Goal: Task Accomplishment & Management: Manage account settings

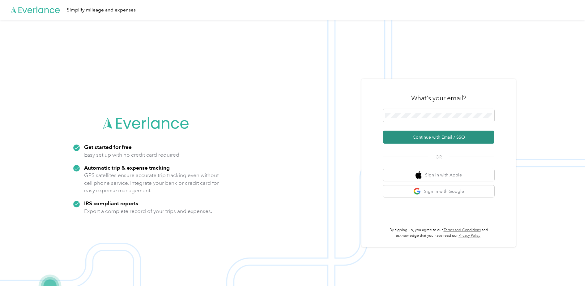
click at [457, 139] on button "Continue with Email / SSO" at bounding box center [438, 137] width 111 height 13
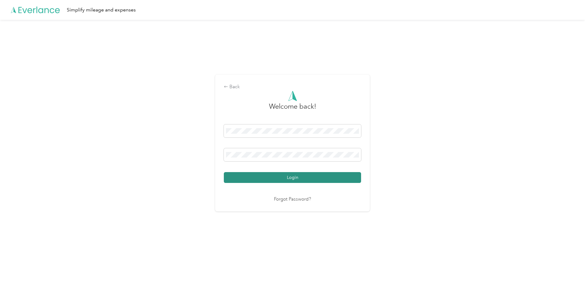
click at [294, 177] on button "Login" at bounding box center [292, 177] width 137 height 11
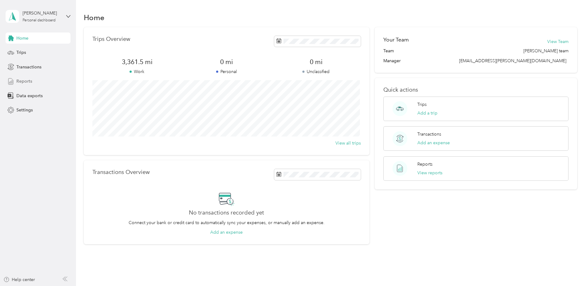
click at [38, 84] on div "Reports" at bounding box center [38, 81] width 65 height 11
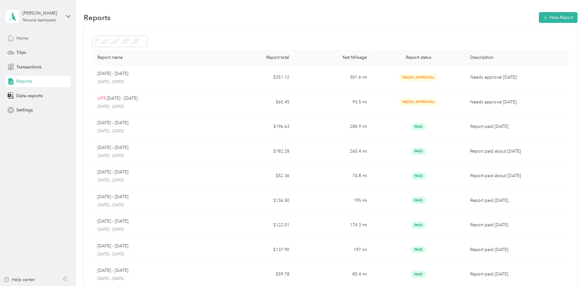
click at [35, 37] on div "Home" at bounding box center [38, 37] width 65 height 11
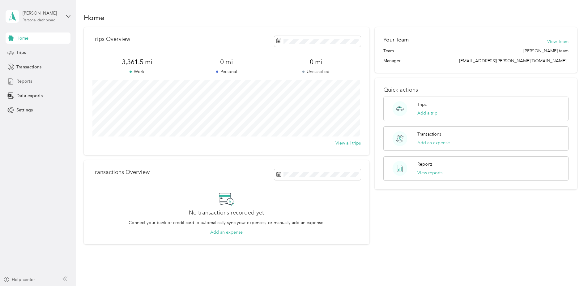
click at [19, 82] on span "Reports" at bounding box center [24, 81] width 16 height 6
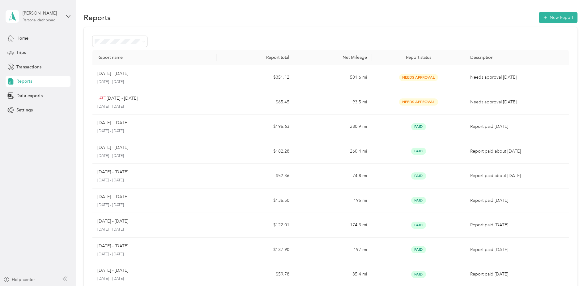
click at [31, 84] on span "Reports" at bounding box center [24, 81] width 16 height 6
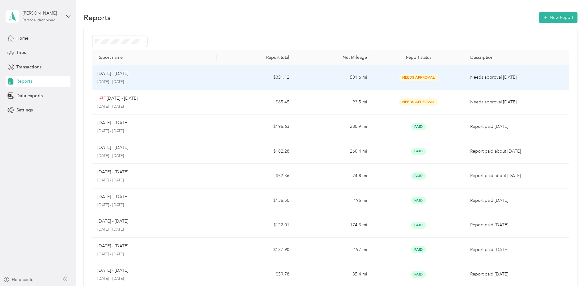
click at [119, 78] on div "[DATE] - [DATE] [DATE] - [DATE]" at bounding box center [154, 77] width 114 height 15
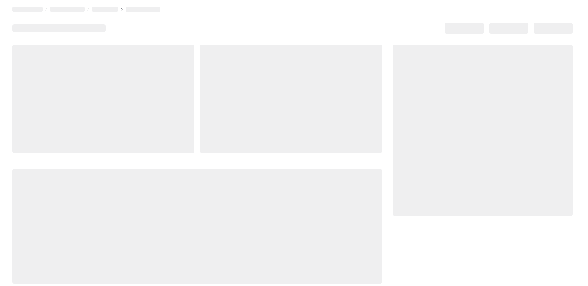
click at [119, 78] on div at bounding box center [103, 99] width 182 height 108
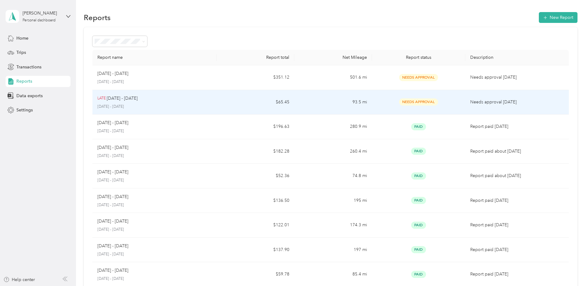
click at [119, 100] on p "[DATE] - [DATE]" at bounding box center [122, 98] width 31 height 7
